Goal: Task Accomplishment & Management: Use online tool/utility

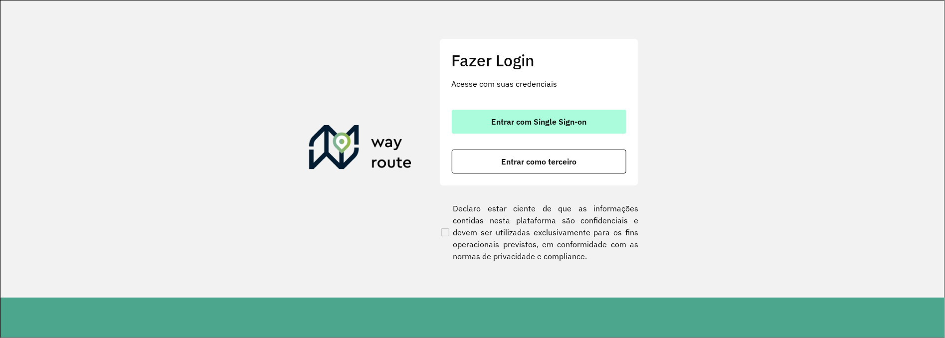
click at [540, 121] on span "Entrar com Single Sign-on" at bounding box center [538, 122] width 95 height 8
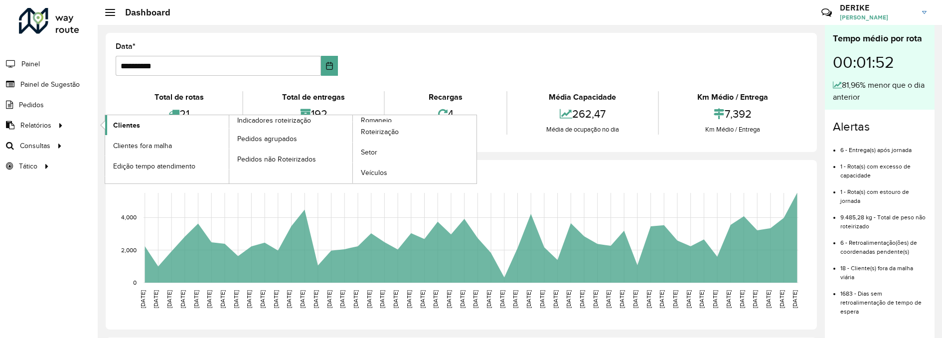
click at [134, 126] on span "Clientes" at bounding box center [126, 125] width 27 height 10
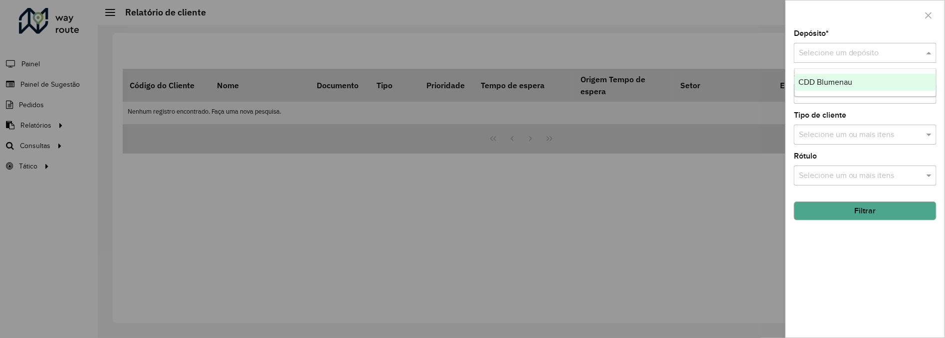
click at [856, 58] on input "text" at bounding box center [855, 53] width 113 height 12
click at [845, 83] on span "CDD Blumenau" at bounding box center [826, 82] width 54 height 8
click at [878, 212] on button "Filtrar" at bounding box center [865, 210] width 143 height 19
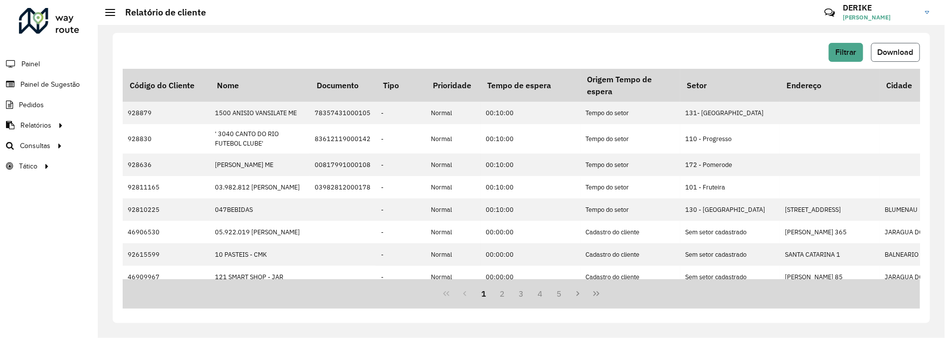
click at [890, 52] on span "Download" at bounding box center [896, 52] width 36 height 8
click at [55, 85] on span "Painel de Sugestão" at bounding box center [51, 84] width 62 height 10
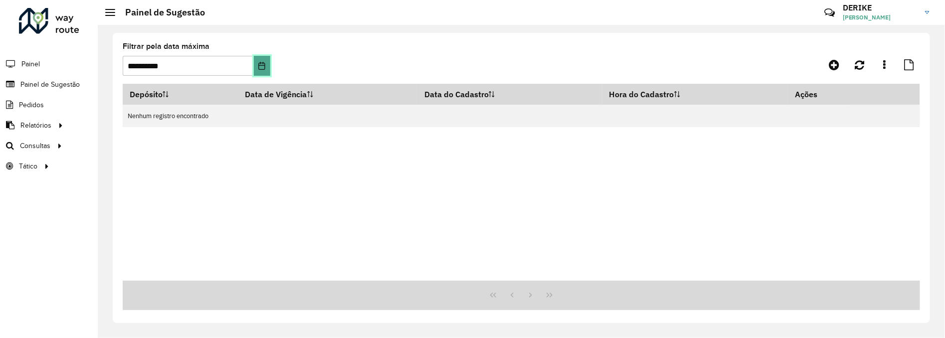
click at [264, 65] on icon "Choose Date" at bounding box center [262, 66] width 6 height 8
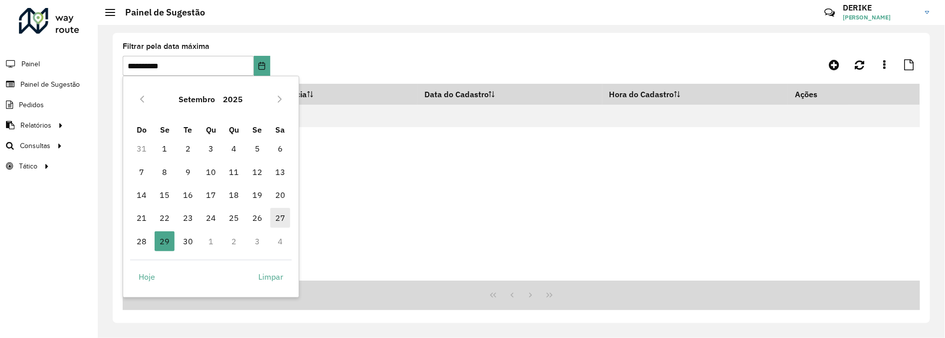
click at [277, 215] on span "27" at bounding box center [280, 218] width 20 height 20
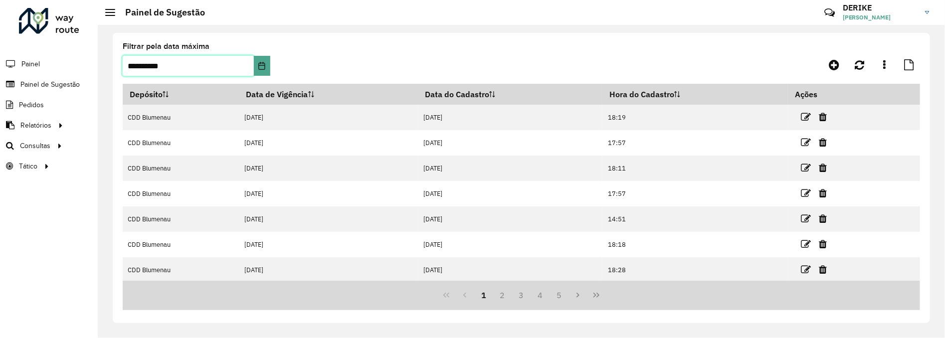
scroll to position [130, 0]
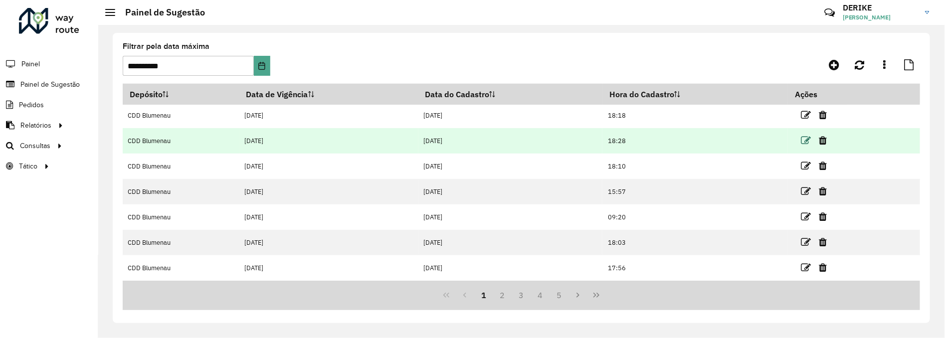
click at [806, 140] on icon at bounding box center [806, 141] width 10 height 10
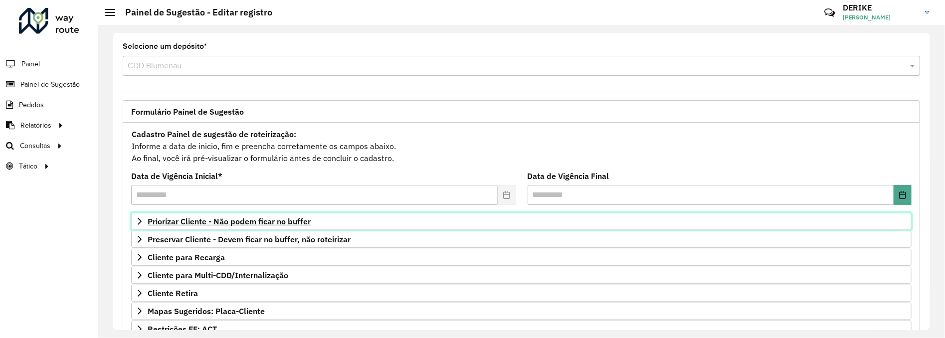
click at [227, 221] on span "Priorizar Cliente - Não podem ficar no buffer" at bounding box center [229, 221] width 163 height 8
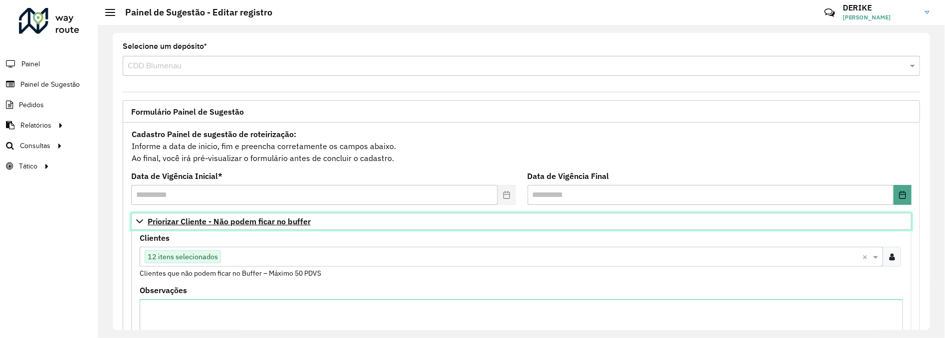
click at [253, 223] on span "Priorizar Cliente - Não podem ficar no buffer" at bounding box center [229, 221] width 163 height 8
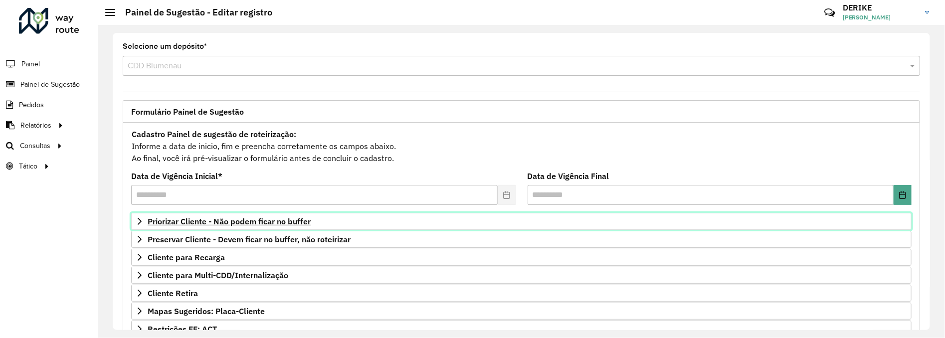
click at [170, 222] on span "Priorizar Cliente - Não podem ficar no buffer" at bounding box center [229, 221] width 163 height 8
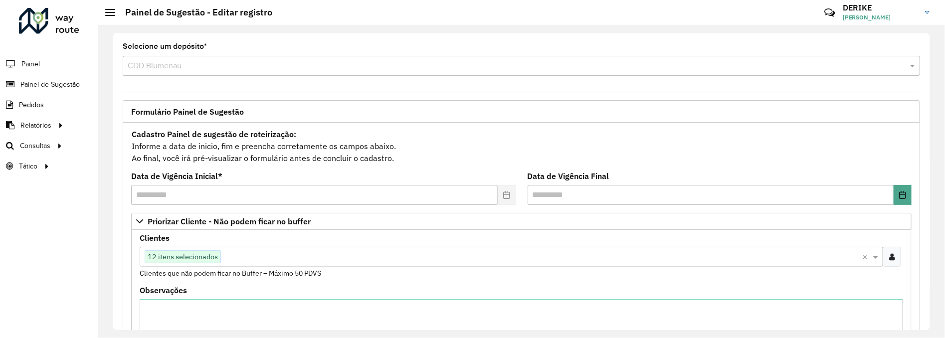
click at [185, 257] on span "12 itens selecionados" at bounding box center [182, 257] width 75 height 12
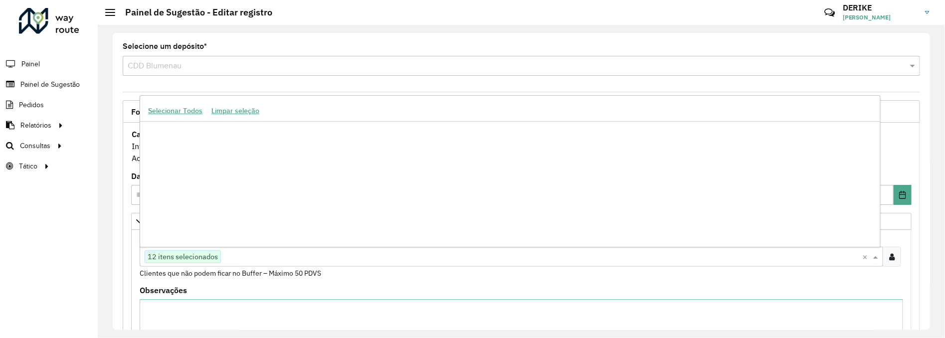
scroll to position [36550, 0]
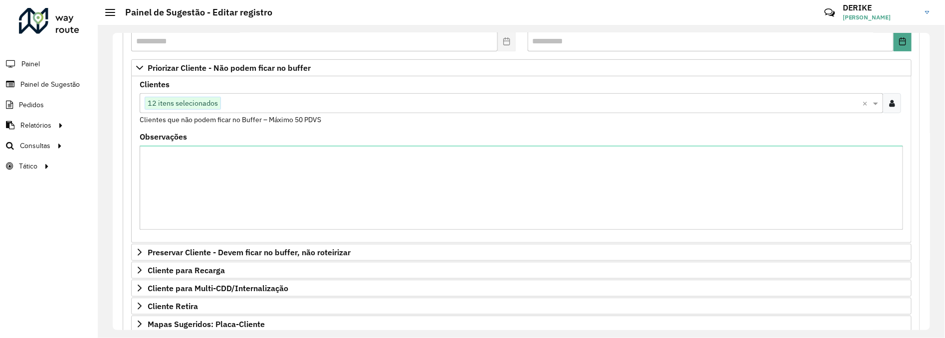
scroll to position [205, 0]
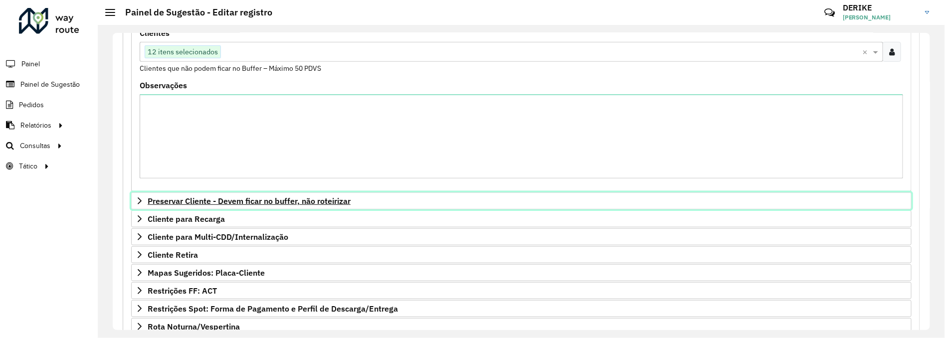
click at [204, 199] on span "Preservar Cliente - Devem ficar no buffer, não roteirizar" at bounding box center [249, 201] width 203 height 8
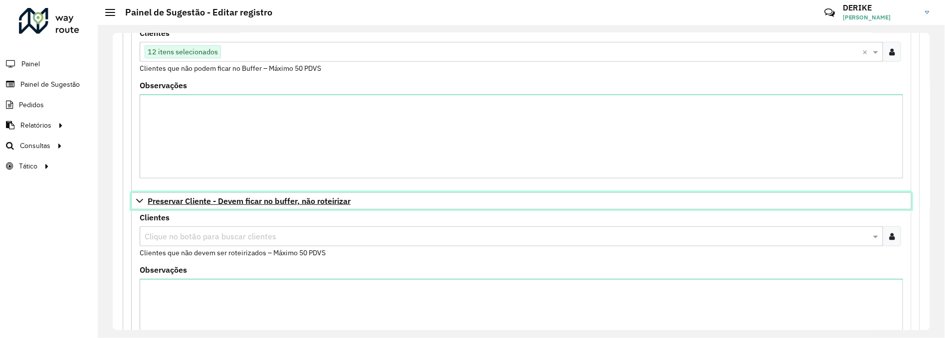
click at [219, 204] on span "Preservar Cliente - Devem ficar no buffer, não roteirizar" at bounding box center [249, 201] width 203 height 8
